Goal: Use online tool/utility: Utilize a website feature to perform a specific function

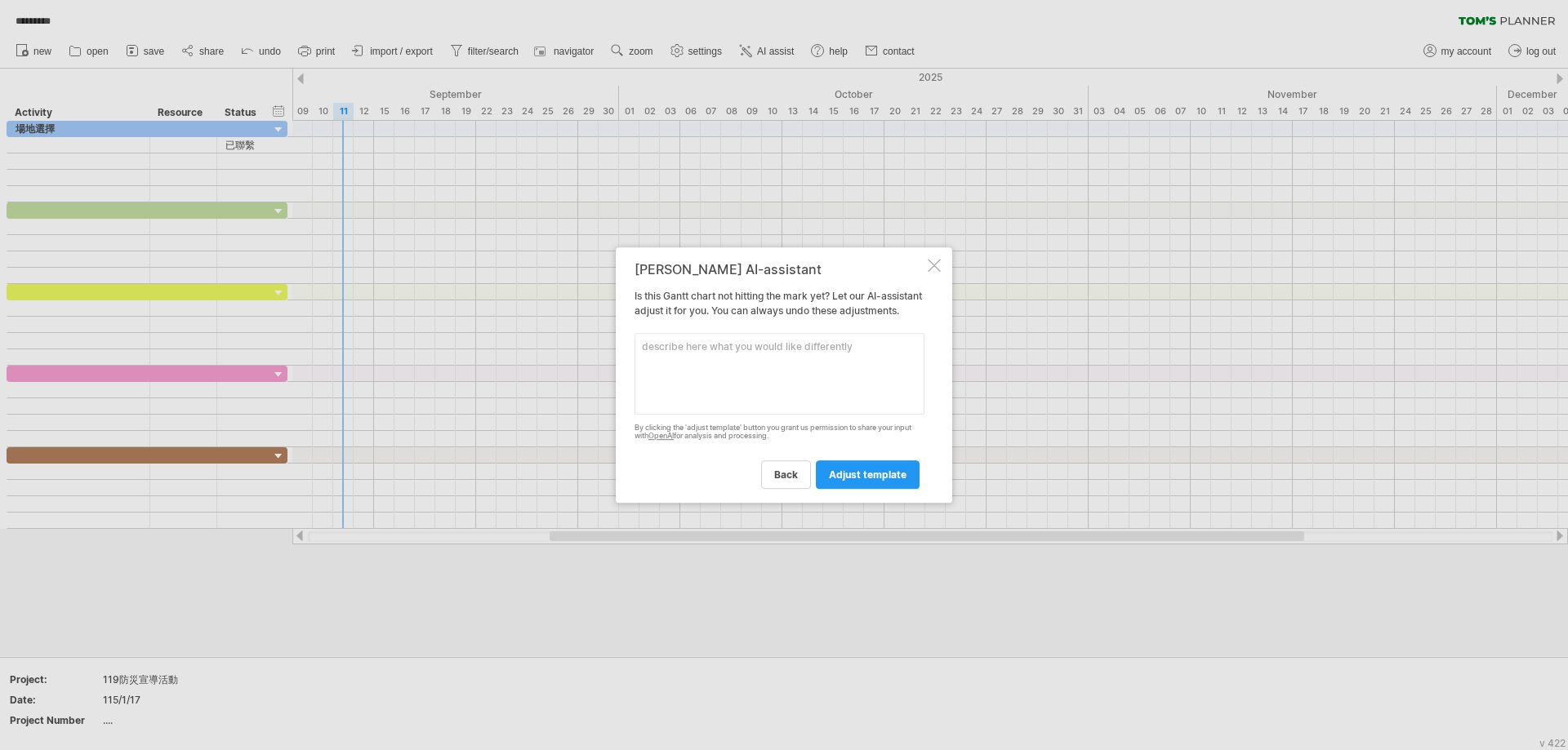
click at [934, 259] on div at bounding box center [934, 265] width 13 height 13
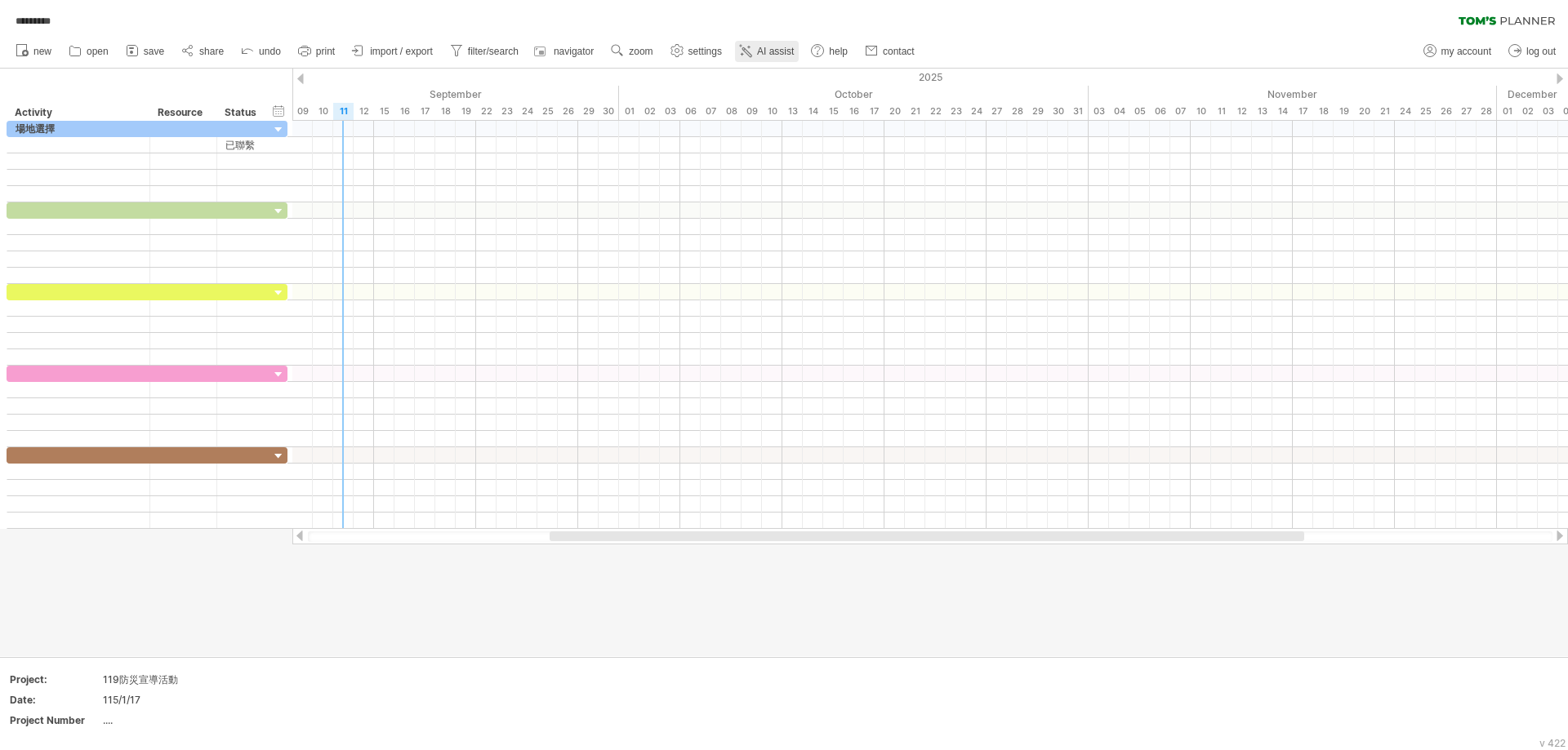
click at [760, 47] on span "AI assist" at bounding box center [775, 51] width 36 height 12
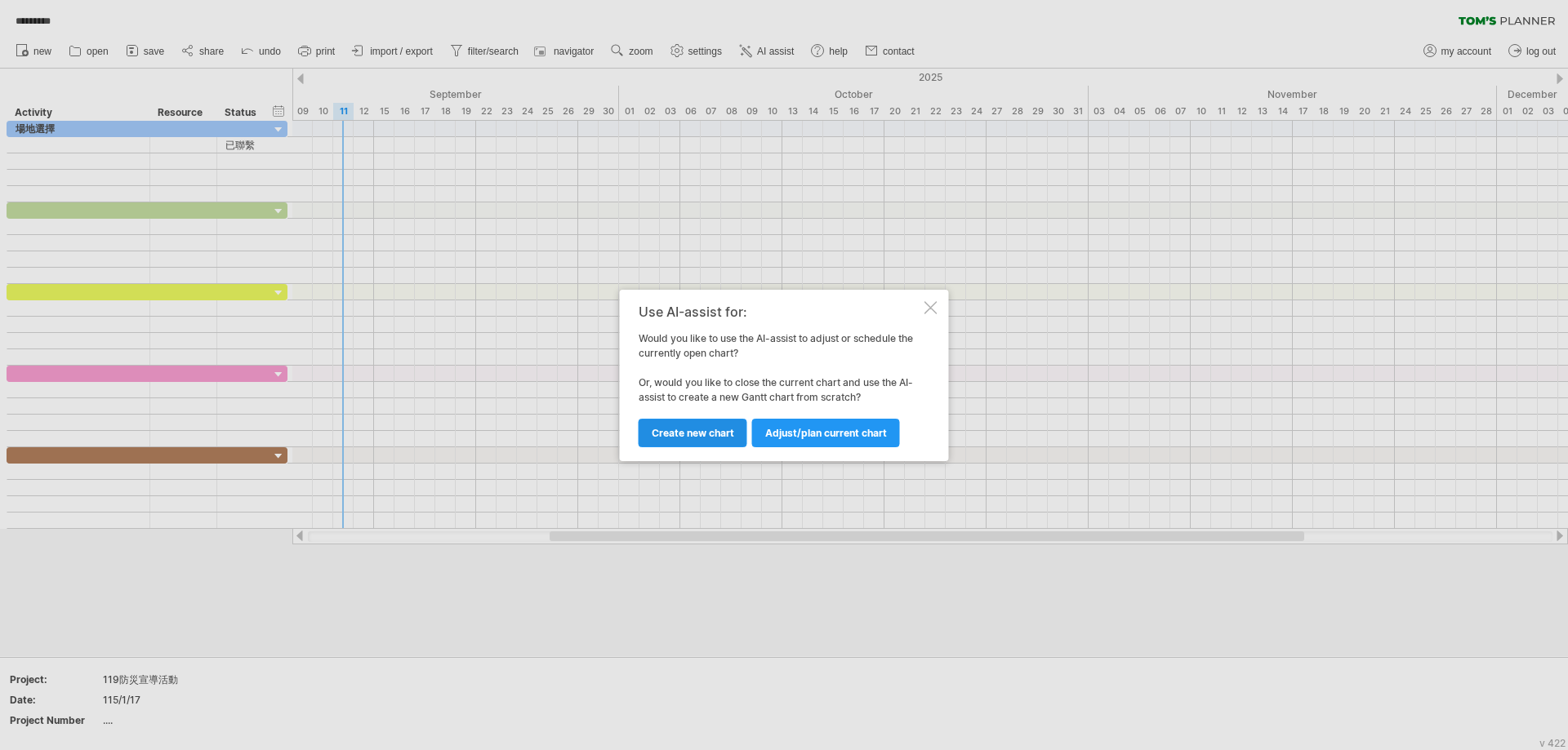
click at [706, 434] on span "Create new chart" at bounding box center [692, 433] width 82 height 12
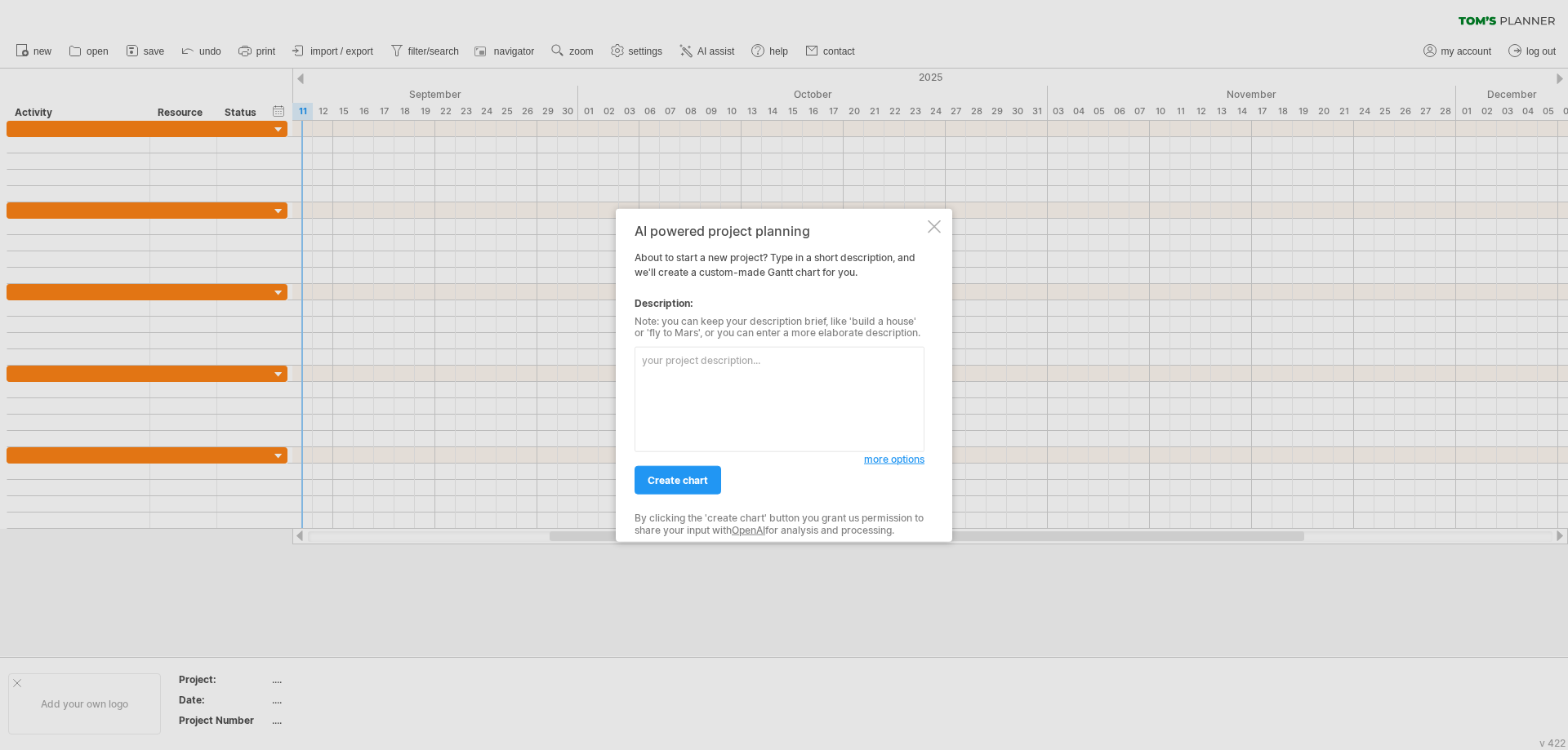
click at [889, 464] on span "more options" at bounding box center [894, 460] width 60 height 12
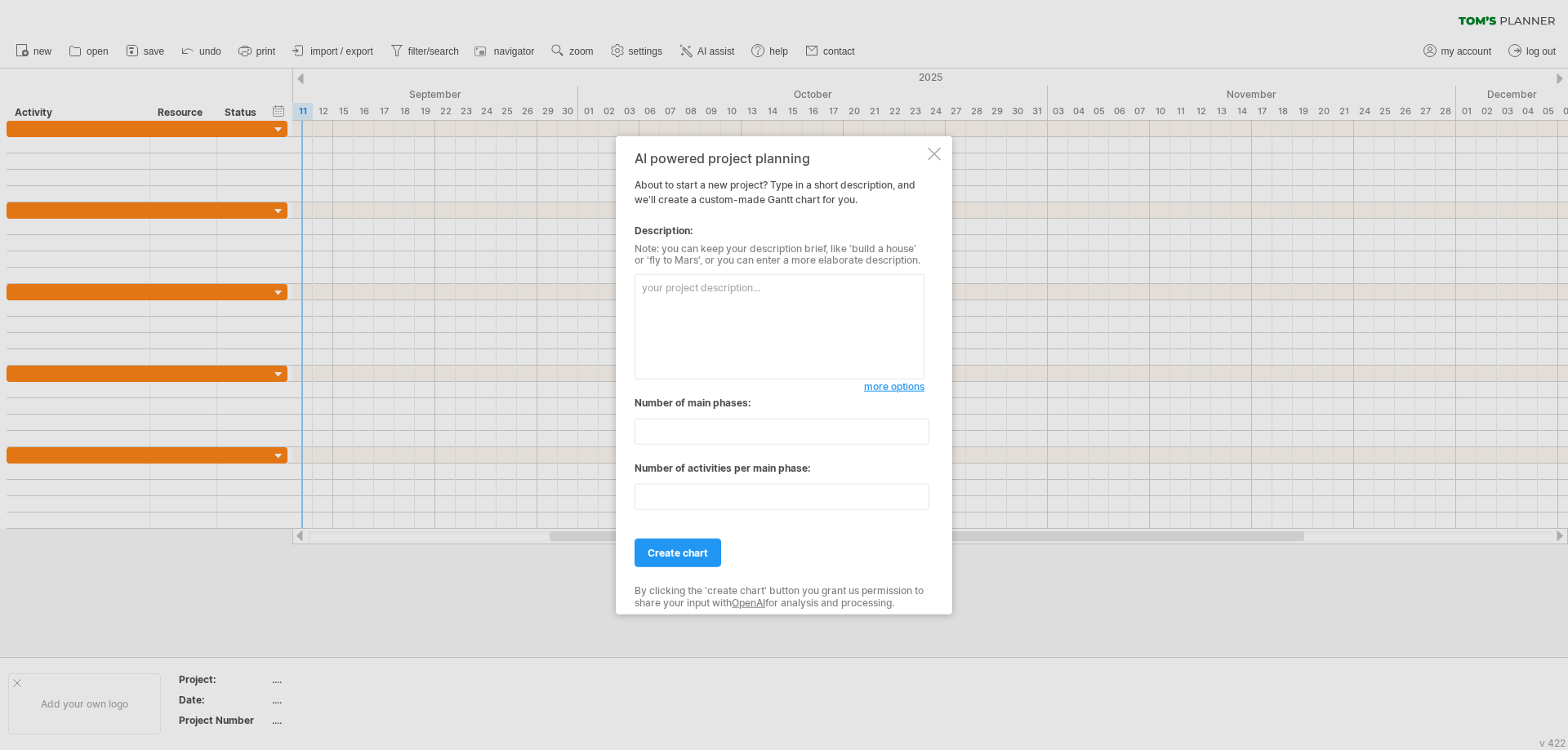
click at [667, 326] on textarea at bounding box center [779, 327] width 290 height 105
type textarea "1"
click at [761, 305] on textarea "119場地選擇 9/" at bounding box center [779, 327] width 290 height 105
type textarea "119場地選擇 9/20前完工"
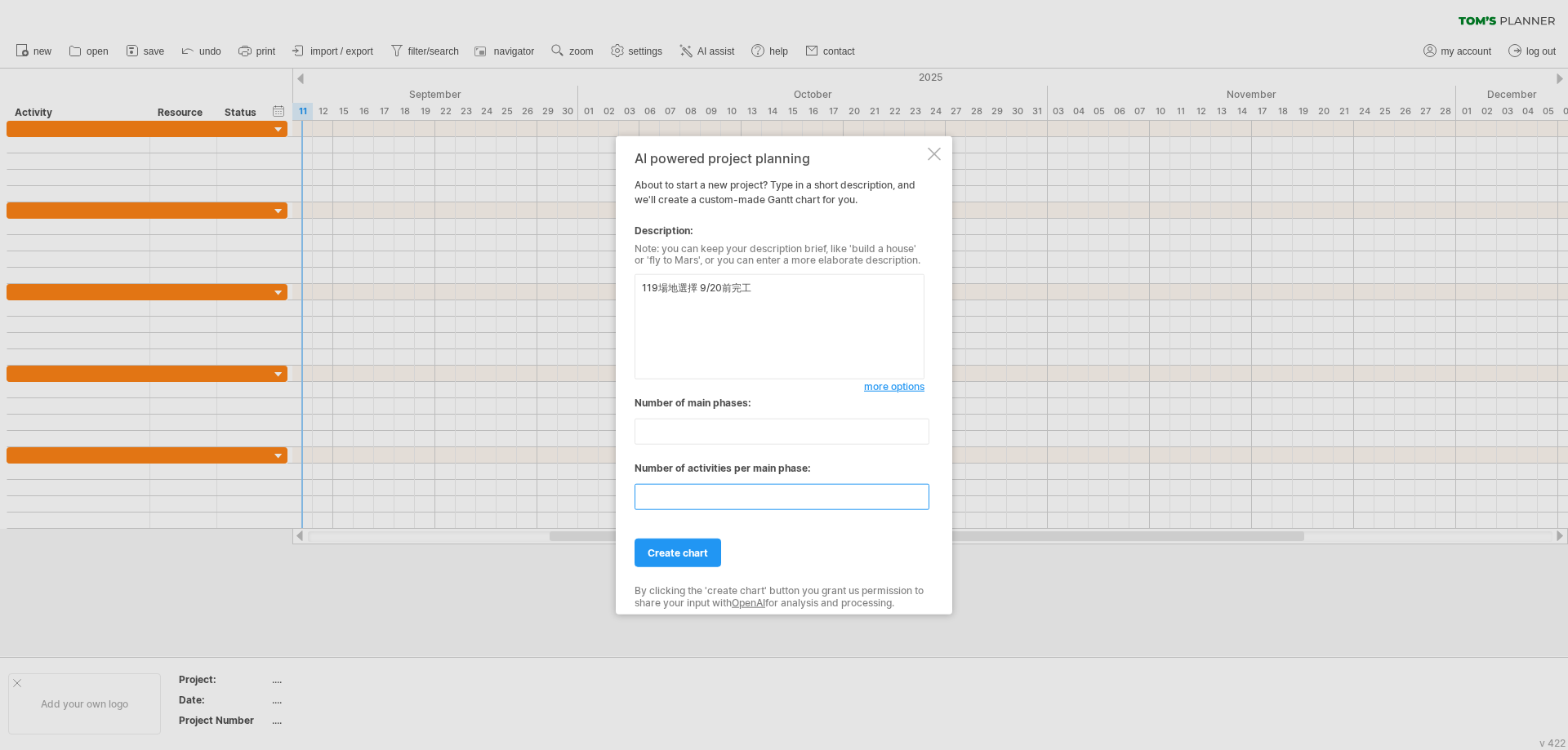
click at [923, 504] on input "**" at bounding box center [782, 498] width 295 height 27
click at [923, 504] on input "*" at bounding box center [782, 498] width 295 height 27
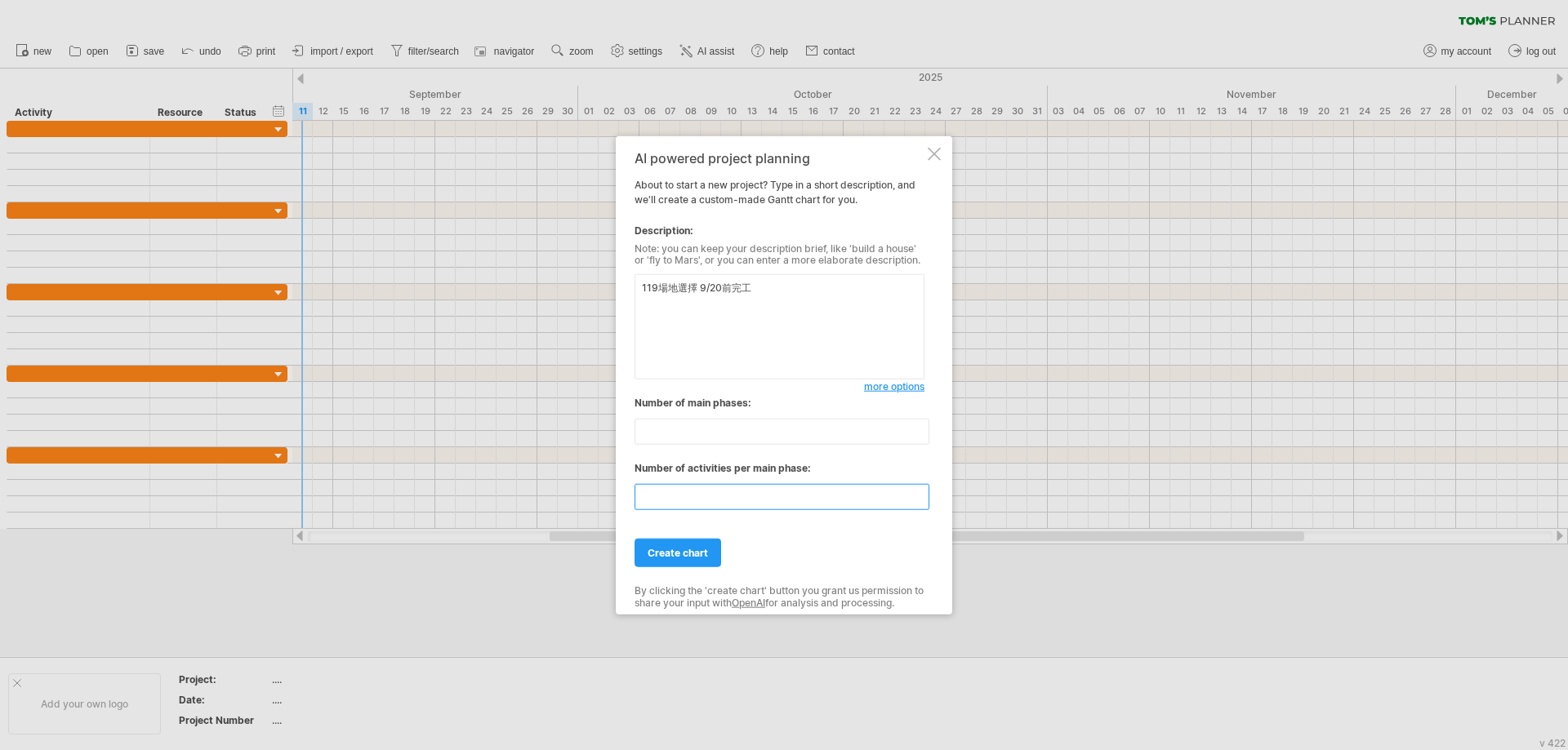
type input "*"
click at [923, 504] on input "*" at bounding box center [782, 498] width 295 height 27
drag, startPoint x: 699, startPoint y: 287, endPoint x: 708, endPoint y: 290, distance: 9.5
click at [708, 290] on textarea "119場地選擇 9/20前完工" at bounding box center [779, 327] width 290 height 105
click at [770, 284] on textarea "119場地選擇 9/20前完工" at bounding box center [779, 327] width 290 height 105
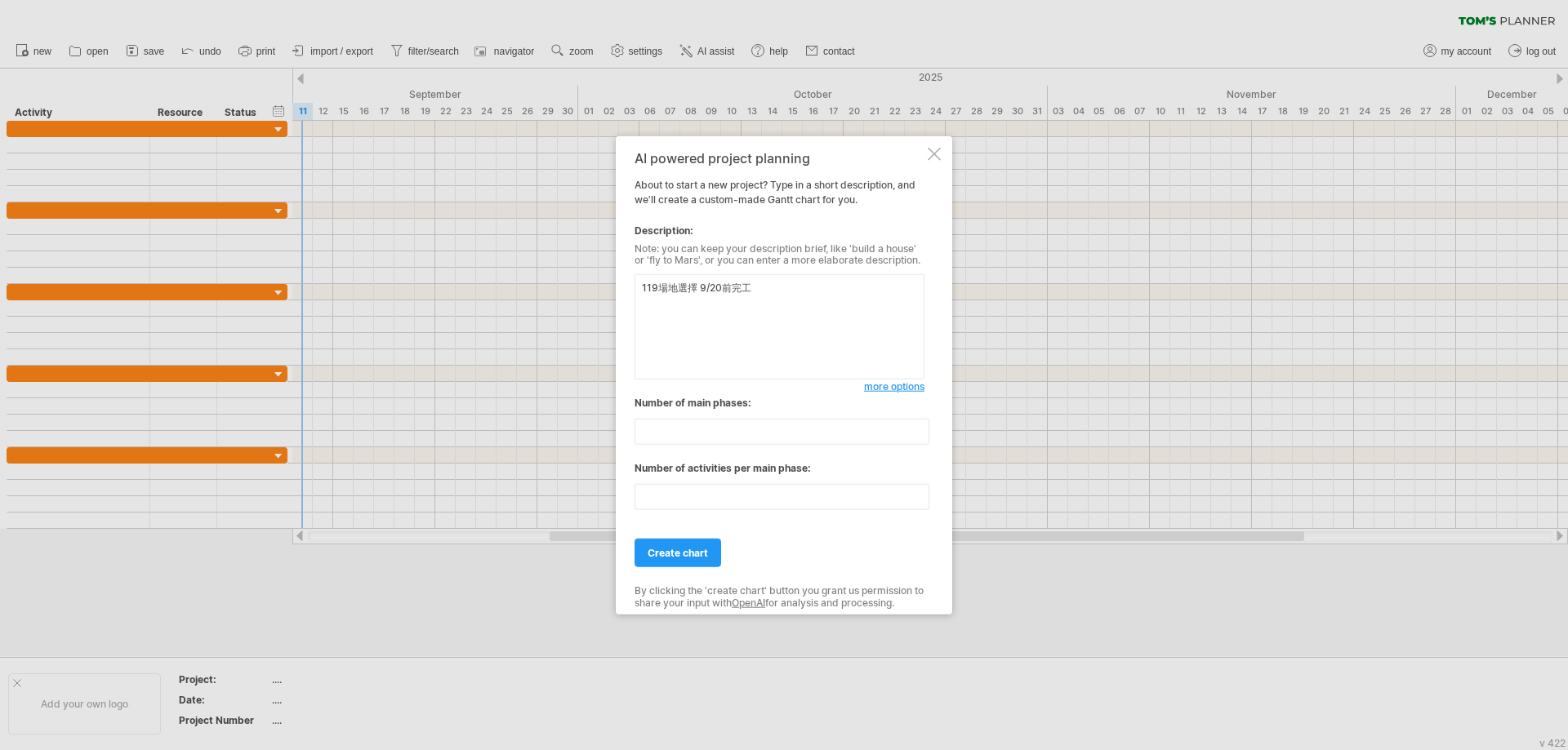
click at [642, 287] on textarea "119場地選擇 9/20前完工" at bounding box center [779, 327] width 290 height 105
click at [700, 299] on textarea "主項目： 119場地選擇 9/20前完工" at bounding box center [779, 327] width 290 height 105
click at [743, 289] on textarea "主項目： 119場地選擇 9/20前完工" at bounding box center [779, 327] width 290 height 105
click at [683, 303] on textarea "主項目： 名稱-期限-開始時間 119場地選擇 9/20前完工" at bounding box center [779, 327] width 290 height 105
drag, startPoint x: 669, startPoint y: 300, endPoint x: 684, endPoint y: 302, distance: 15.1
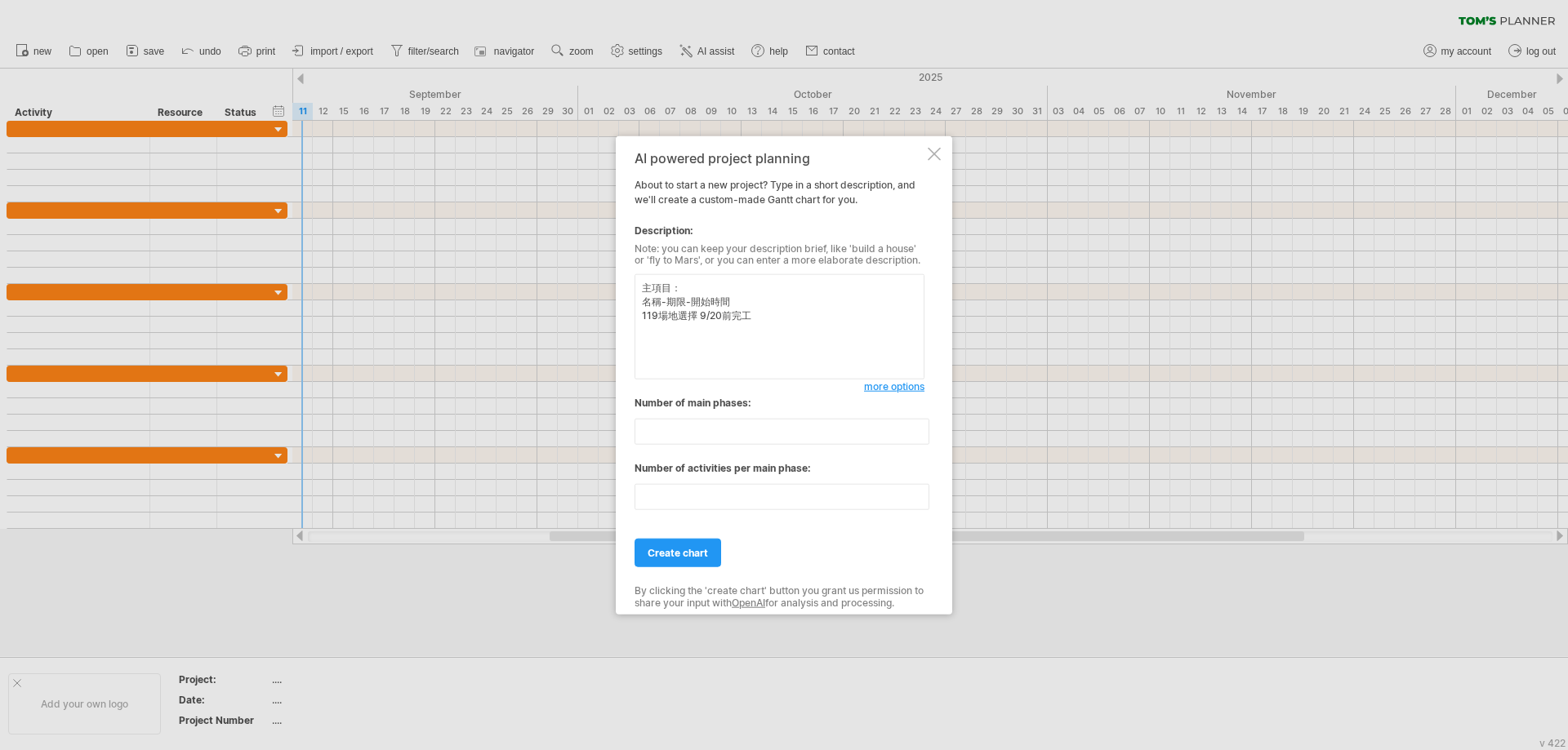
click at [684, 302] on textarea "主項目： 名稱-期限-開始時間 119場地選擇 9/20前完工" at bounding box center [779, 327] width 290 height 105
drag, startPoint x: 708, startPoint y: 287, endPoint x: 645, endPoint y: 289, distance: 63.0
click at [645, 289] on textarea "主項目： 名稱-到期日-開始時間 119場地選擇 9/20前完工" at bounding box center [779, 327] width 290 height 105
drag, startPoint x: 642, startPoint y: 315, endPoint x: 696, endPoint y: 320, distance: 54.2
click at [696, 320] on textarea "名稱-到期日-開始時間 119場地選擇 9/20前完工" at bounding box center [779, 327] width 290 height 105
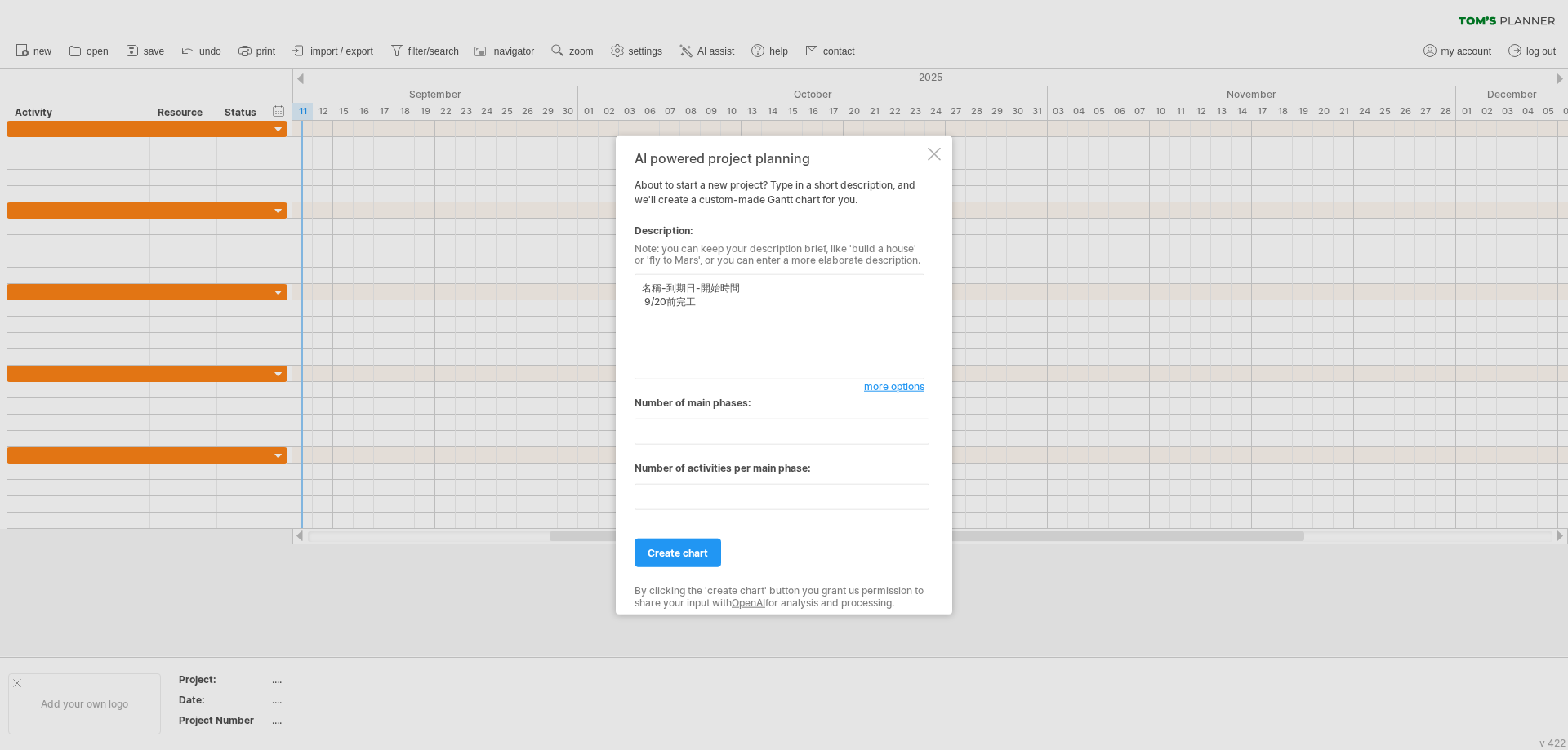
click at [662, 282] on textarea "名稱-到期日-開始時間 9/20前完工" at bounding box center [779, 327] width 290 height 105
paste textarea "119場地選擇"
drag, startPoint x: 708, startPoint y: 314, endPoint x: 643, endPoint y: 322, distance: 65.5
click at [643, 322] on textarea "119場地選擇 名稱-到期日-開始時間 9/20前完工" at bounding box center [779, 327] width 290 height 105
click at [718, 293] on textarea "119場地選擇 名稱-到期日-開始時間" at bounding box center [779, 327] width 290 height 105
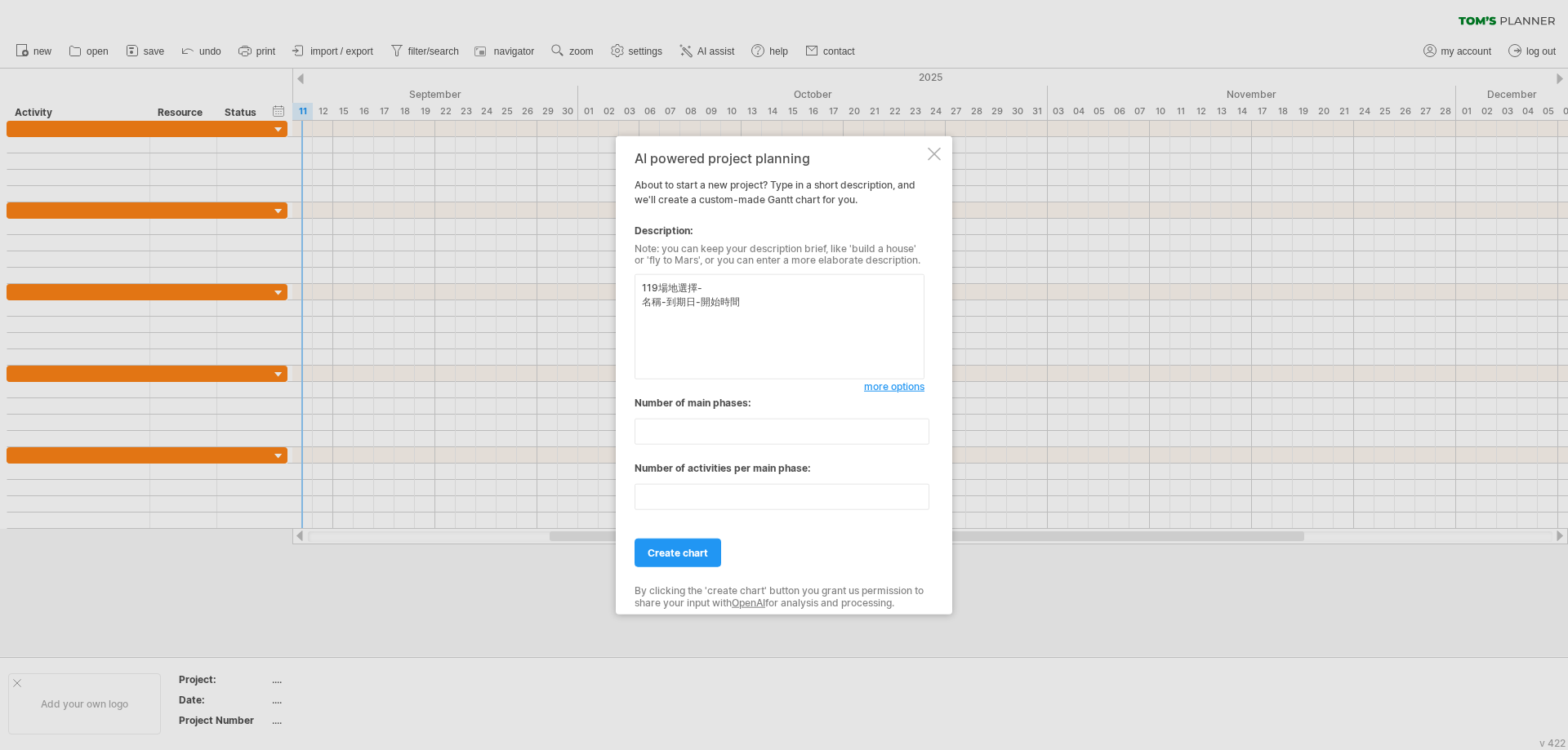
paste textarea "9/20前完工"
click at [687, 314] on textarea "119場地選擇- 9/20前完工 名稱-到期日-開始時間" at bounding box center [779, 327] width 290 height 105
drag, startPoint x: 663, startPoint y: 303, endPoint x: 694, endPoint y: 306, distance: 31.1
click at [694, 306] on textarea "119場地選擇- 9/20前完工 名稱-到期日-開始時間 租接[GEOGRAPHIC_DATA]-" at bounding box center [779, 327] width 290 height 105
click at [746, 305] on textarea "119場地選擇- 9/20前完工 名稱-開始時間 租接香堤大道-" at bounding box center [779, 327] width 290 height 105
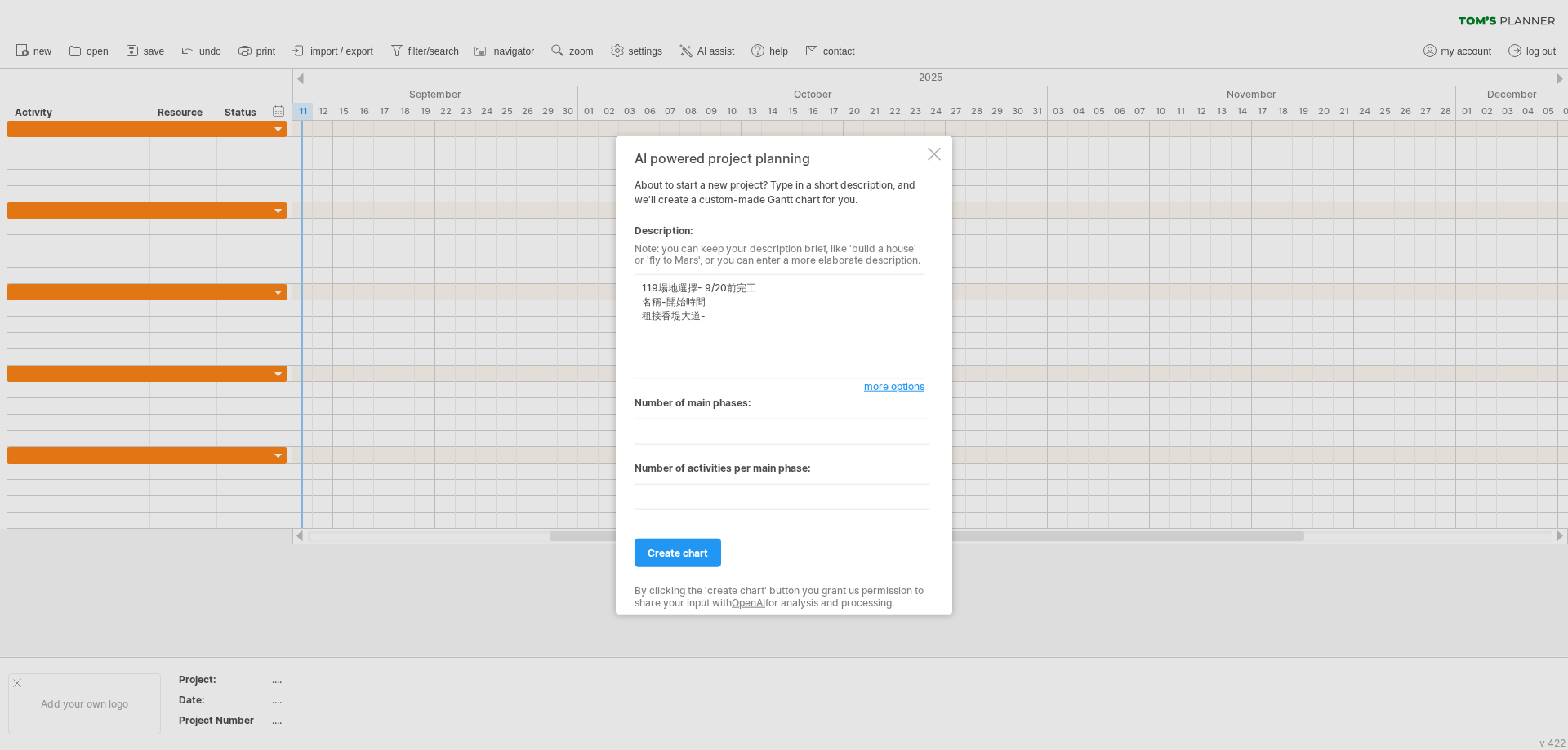
paste textarea "-到期日"
click at [742, 317] on textarea "119場地選擇- 9/20前完工 名稱-開始時間-到期日 租接[GEOGRAPHIC_DATA]-" at bounding box center [779, 327] width 290 height 105
click at [659, 323] on textarea "119場地選擇- 9/20前完工 名稱-開始時間-到期日 租接[GEOGRAPHIC_DATA]-" at bounding box center [779, 327] width 290 height 105
click at [740, 300] on textarea "119場地選擇- 9/20前完工 名稱-開始時間-到期日 租借香堤大道-8/1-" at bounding box center [779, 327] width 290 height 105
drag, startPoint x: 805, startPoint y: 310, endPoint x: 631, endPoint y: 291, distance: 175.0
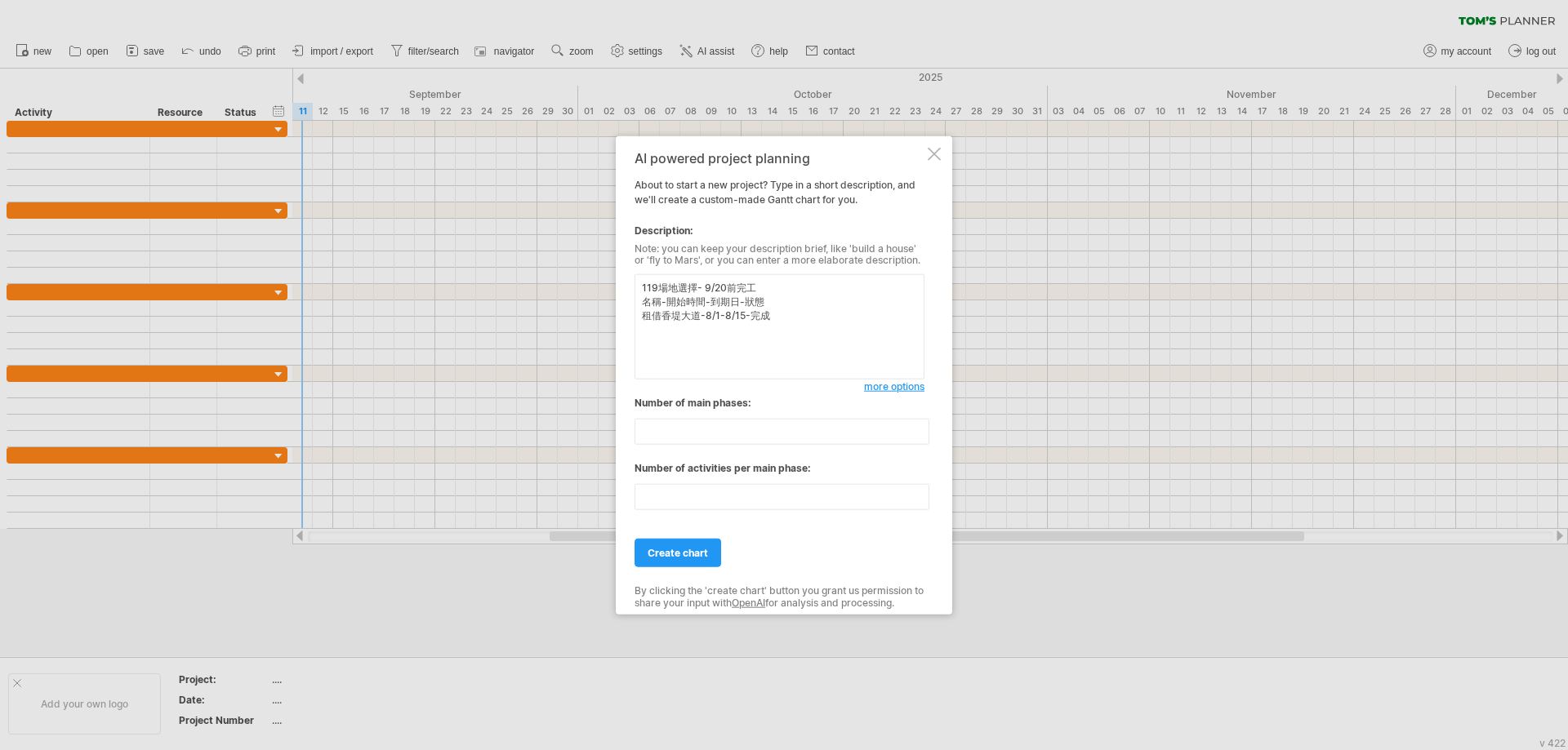
click at [631, 291] on div "AI powered project planning About to start a new project? Type in a short descr…" at bounding box center [784, 375] width 336 height 479
type textarea "119場地選擇- 9/20前完工 名稱-開始時間-到期日-狀態 租借香堤大道-8/1-8/15-完成"
click at [688, 552] on span "create chart" at bounding box center [677, 553] width 60 height 12
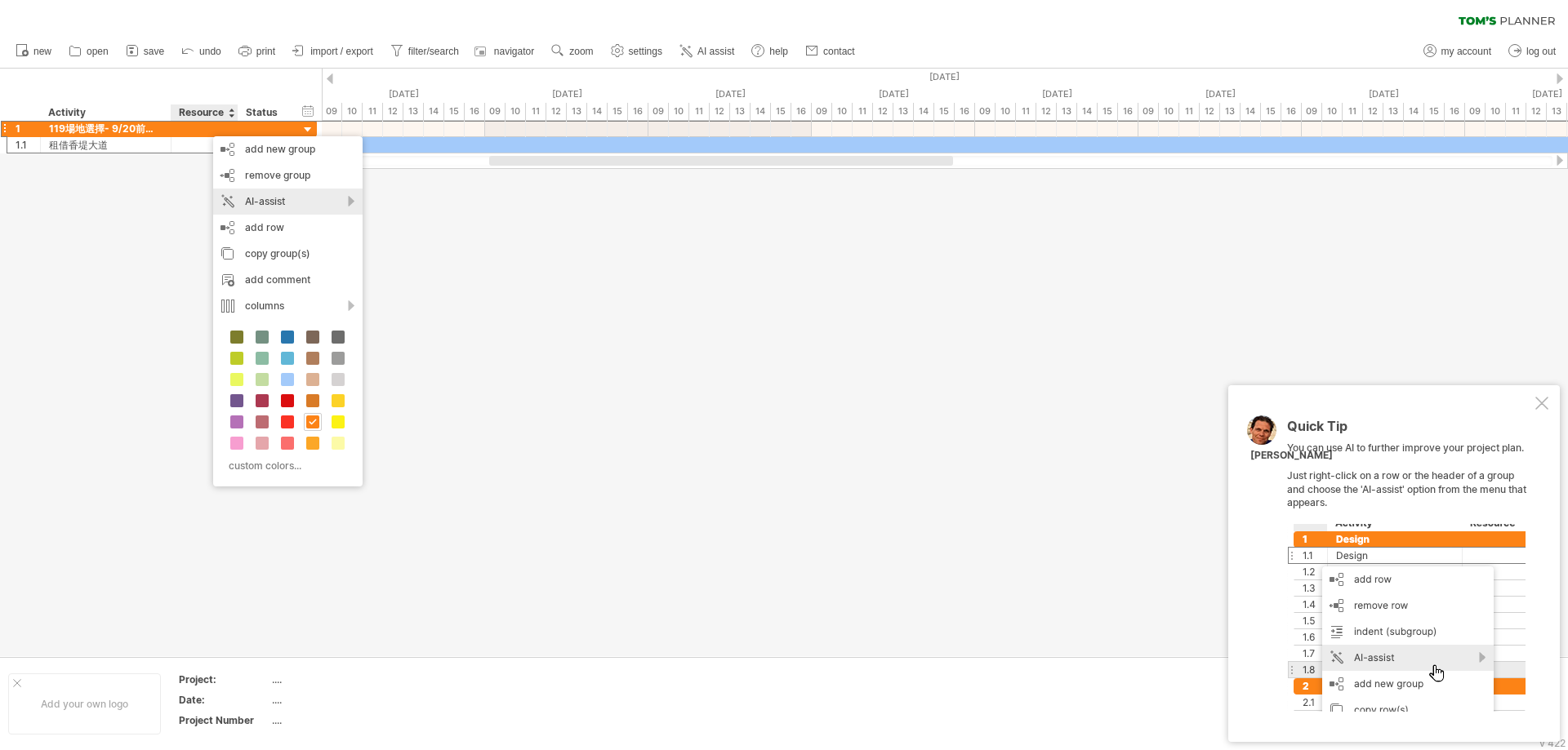
click at [349, 201] on div "AI-assist" at bounding box center [288, 202] width 150 height 27
click at [605, 374] on div at bounding box center [784, 362] width 1568 height 588
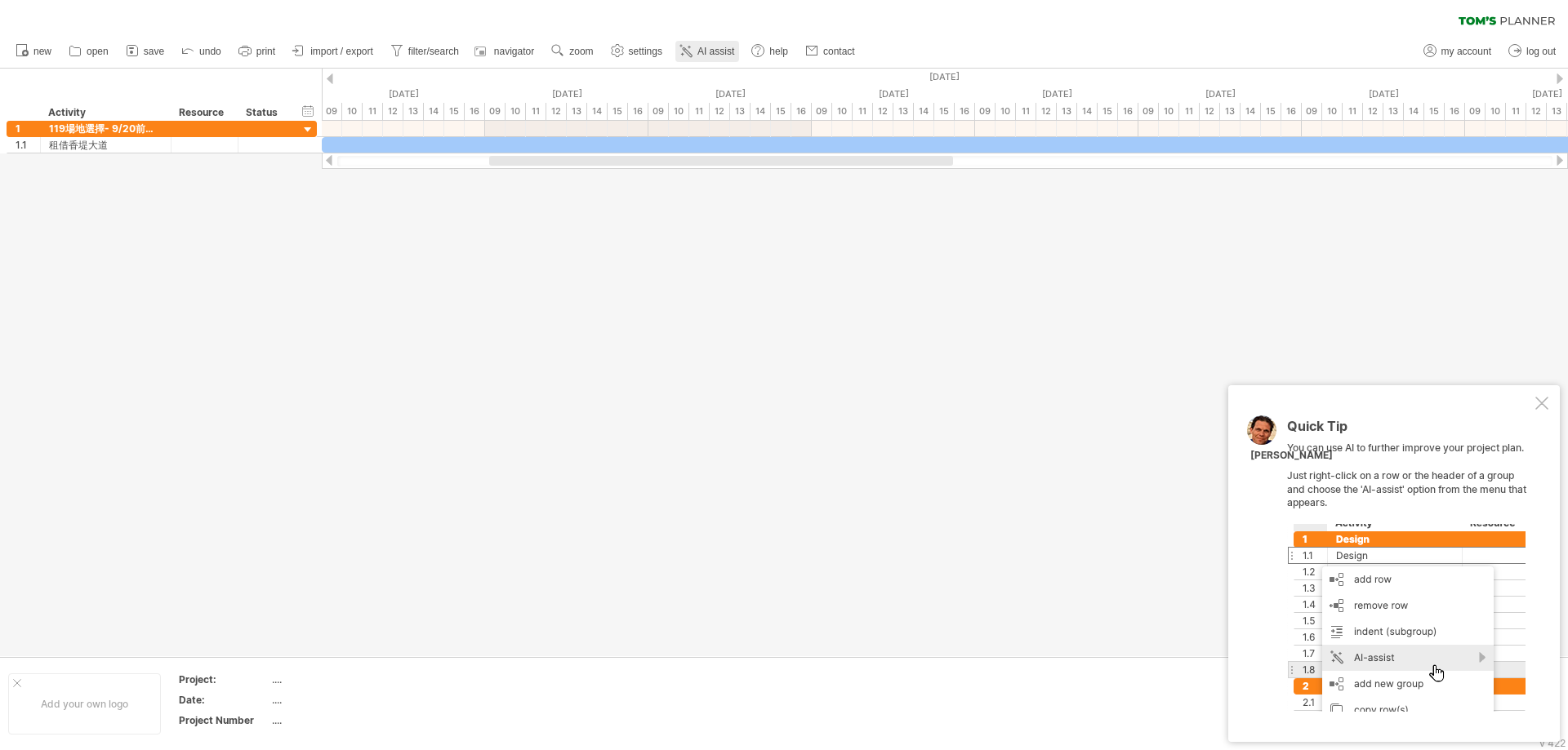
click at [706, 54] on span "AI assist" at bounding box center [715, 51] width 36 height 12
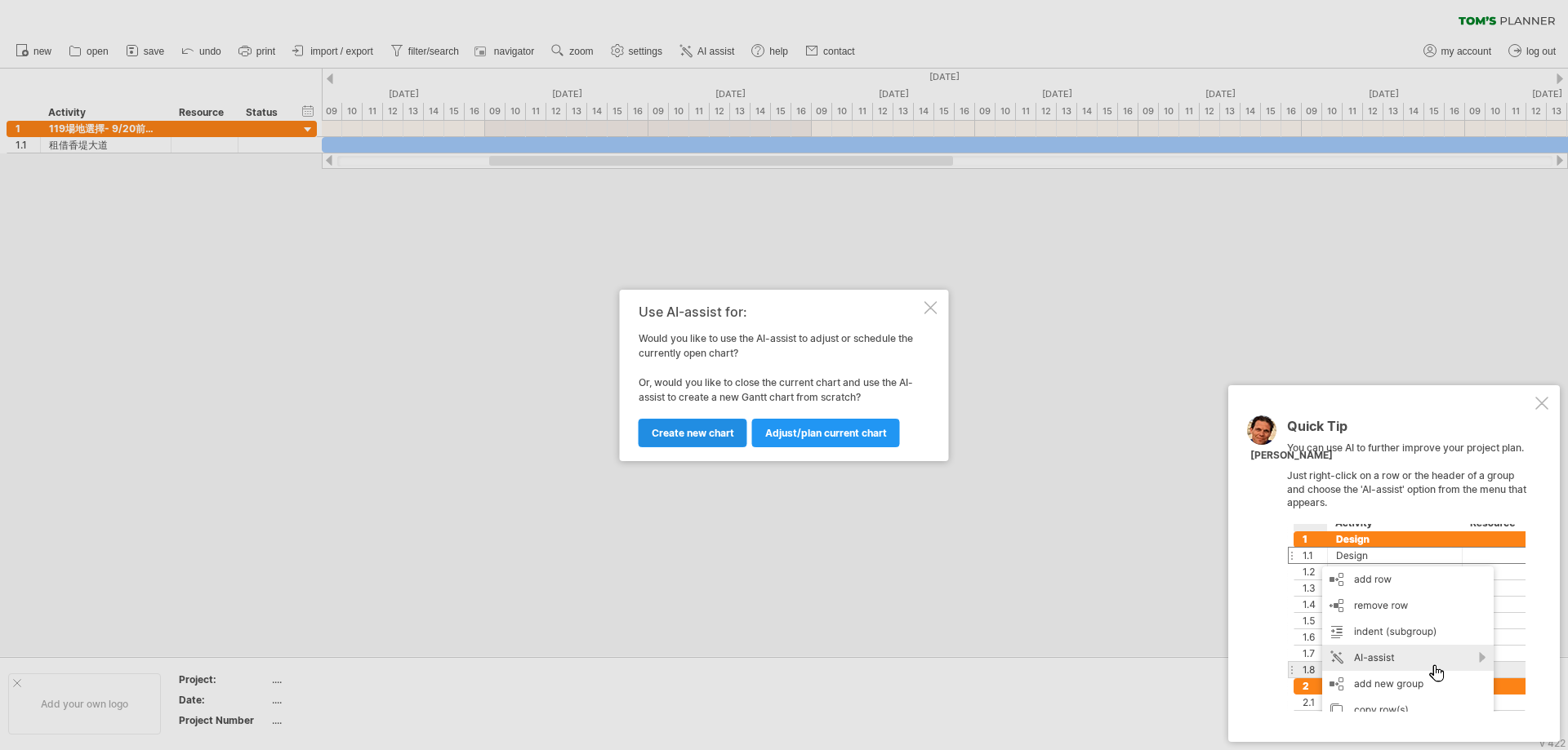
click at [708, 434] on span "Create new chart" at bounding box center [692, 433] width 82 height 12
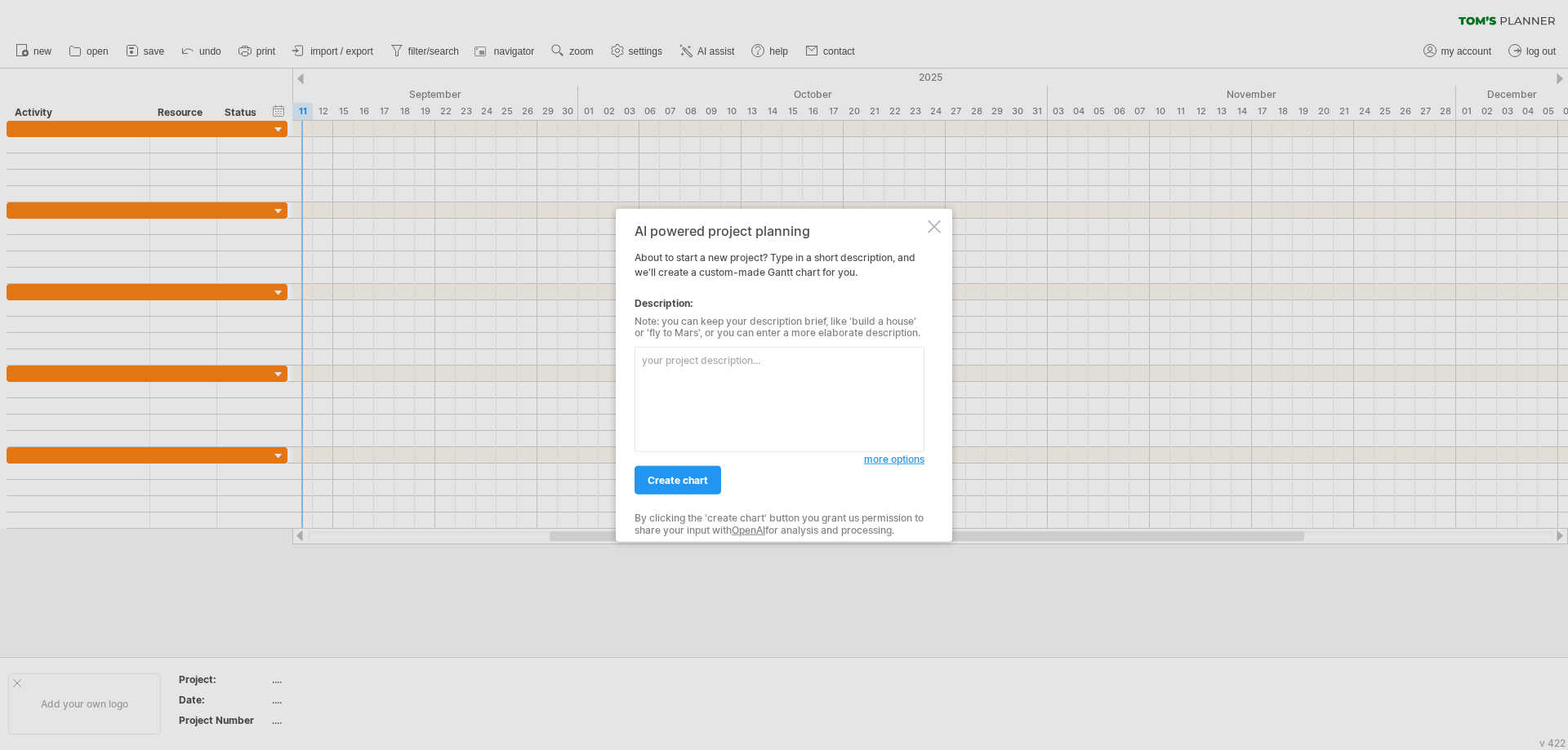
click at [736, 373] on textarea at bounding box center [779, 399] width 290 height 105
type textarea "119場地選擇- 9/20前完工 名稱-開始時間-到期日-狀態 租借香堤大道-8/1-8/15-完成"
